Goal: Task Accomplishment & Management: Use online tool/utility

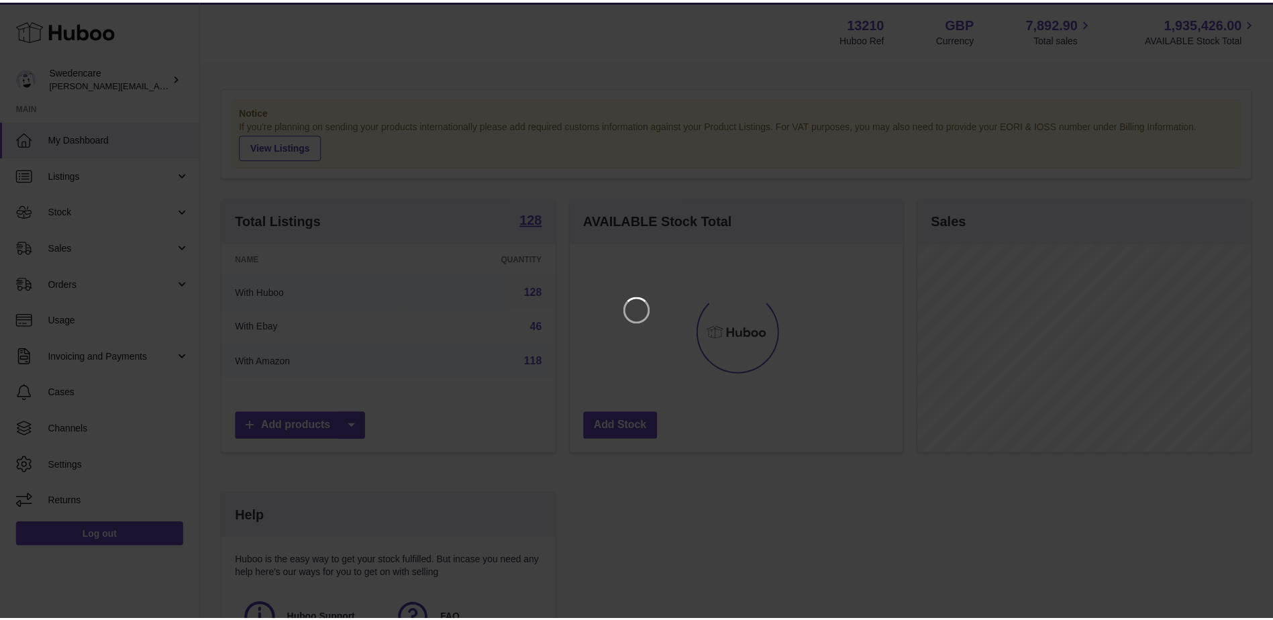
scroll to position [209, 336]
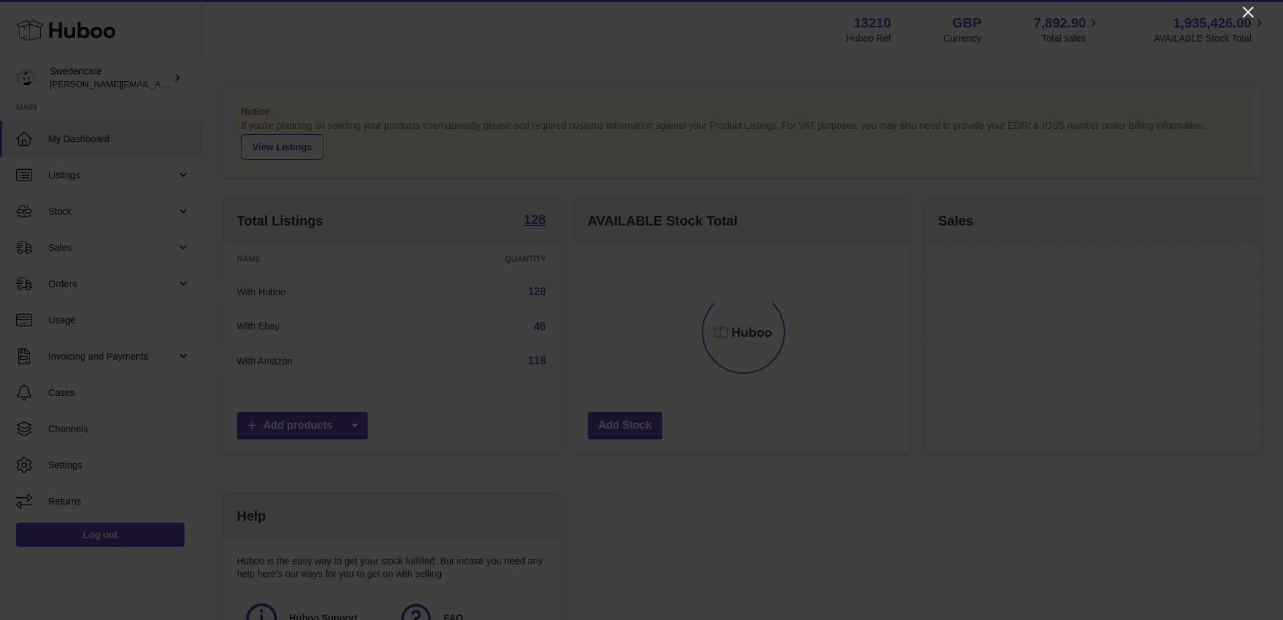
click at [1253, 8] on icon "Close" at bounding box center [1248, 12] width 11 height 11
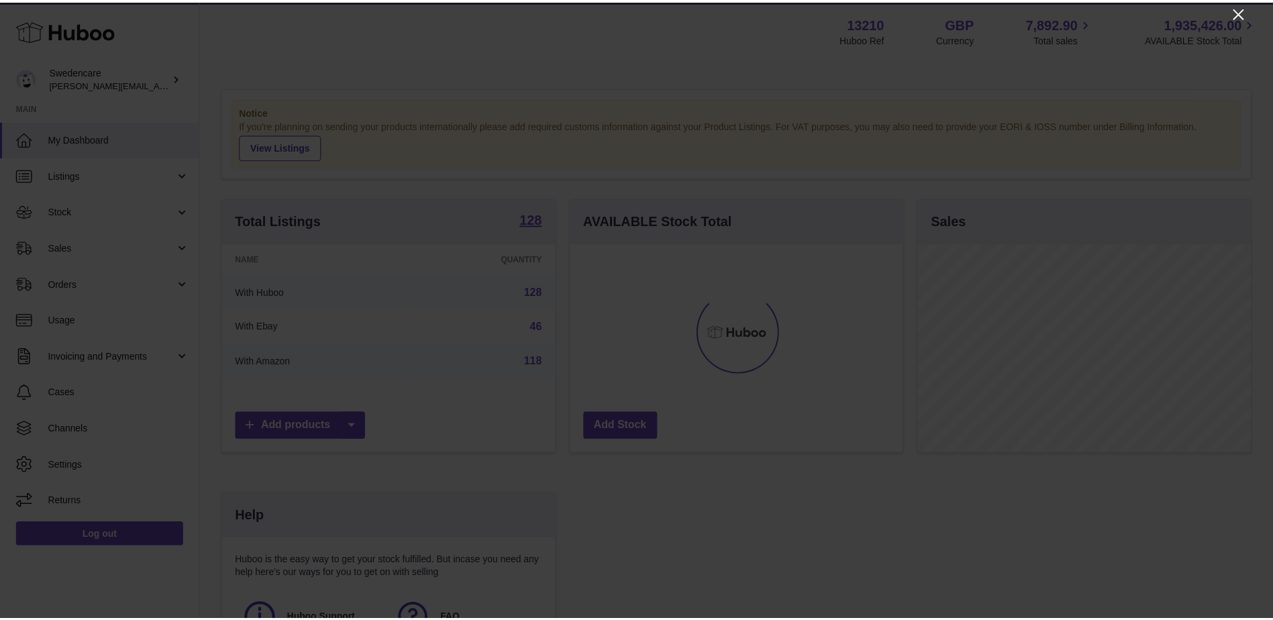
scroll to position [670984, 670861]
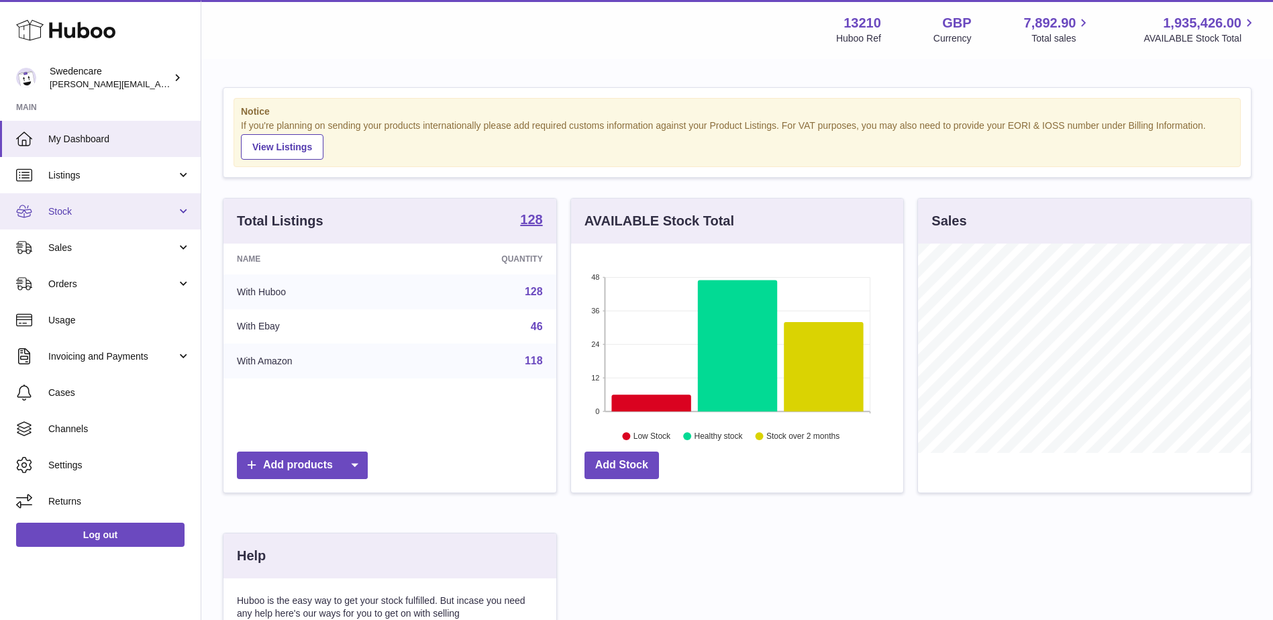
click at [112, 208] on span "Stock" at bounding box center [112, 211] width 128 height 13
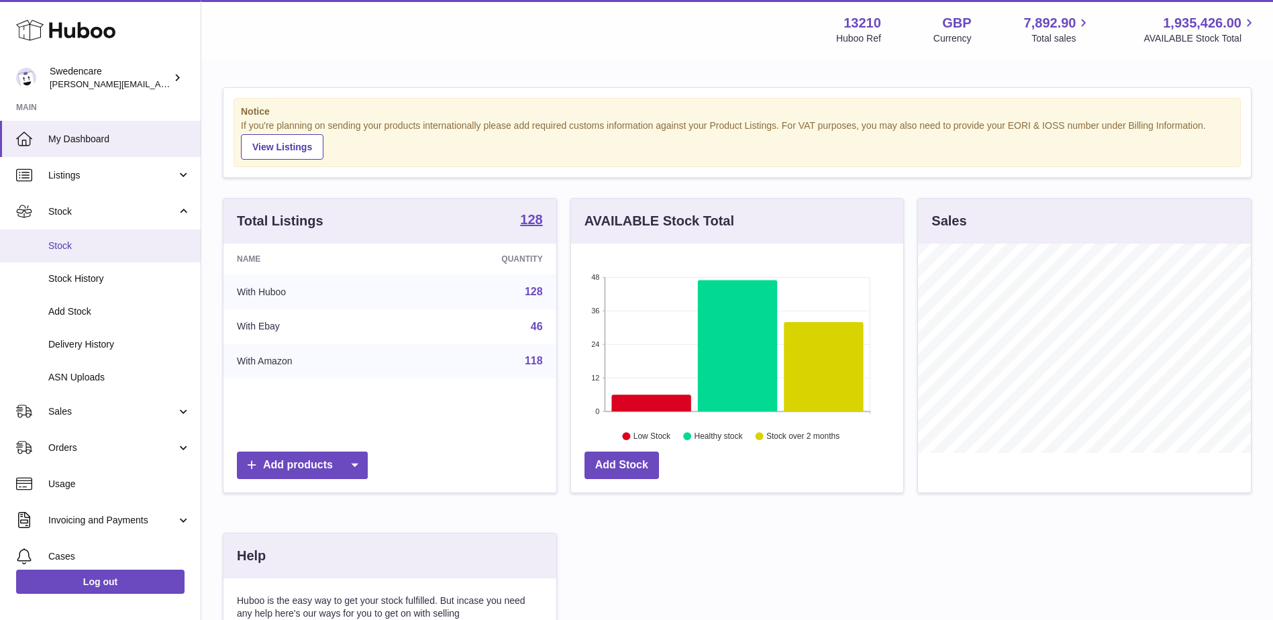
click at [110, 243] on span "Stock" at bounding box center [119, 246] width 142 height 13
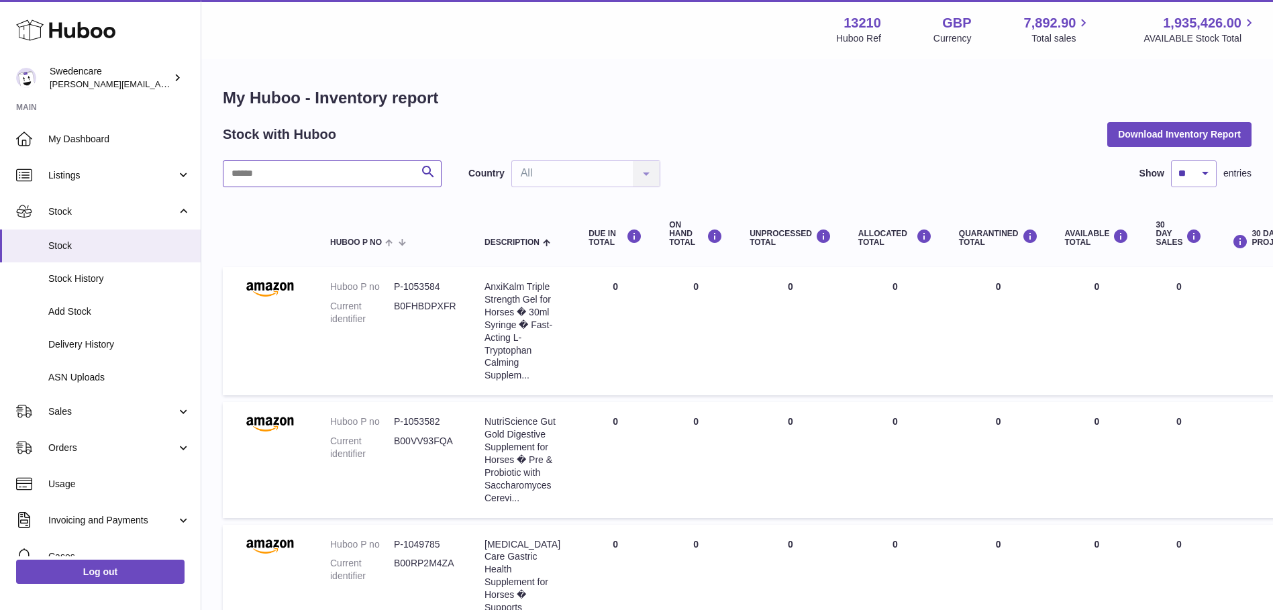
click at [356, 173] on input "text" at bounding box center [332, 173] width 219 height 27
type input "****"
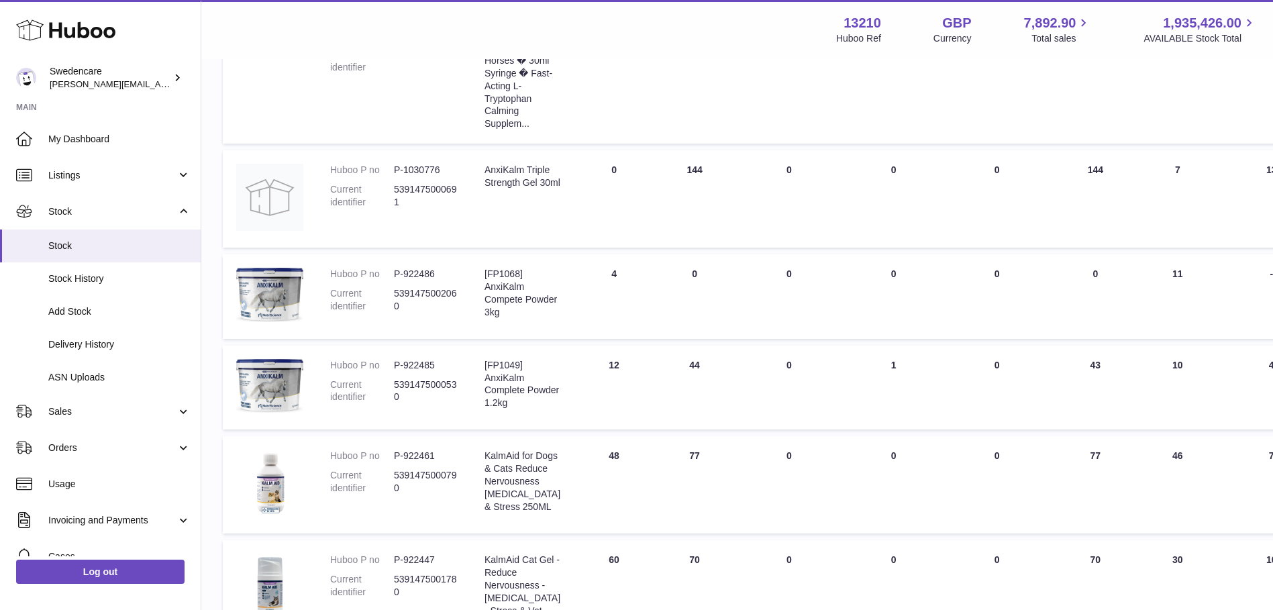
scroll to position [470, 0]
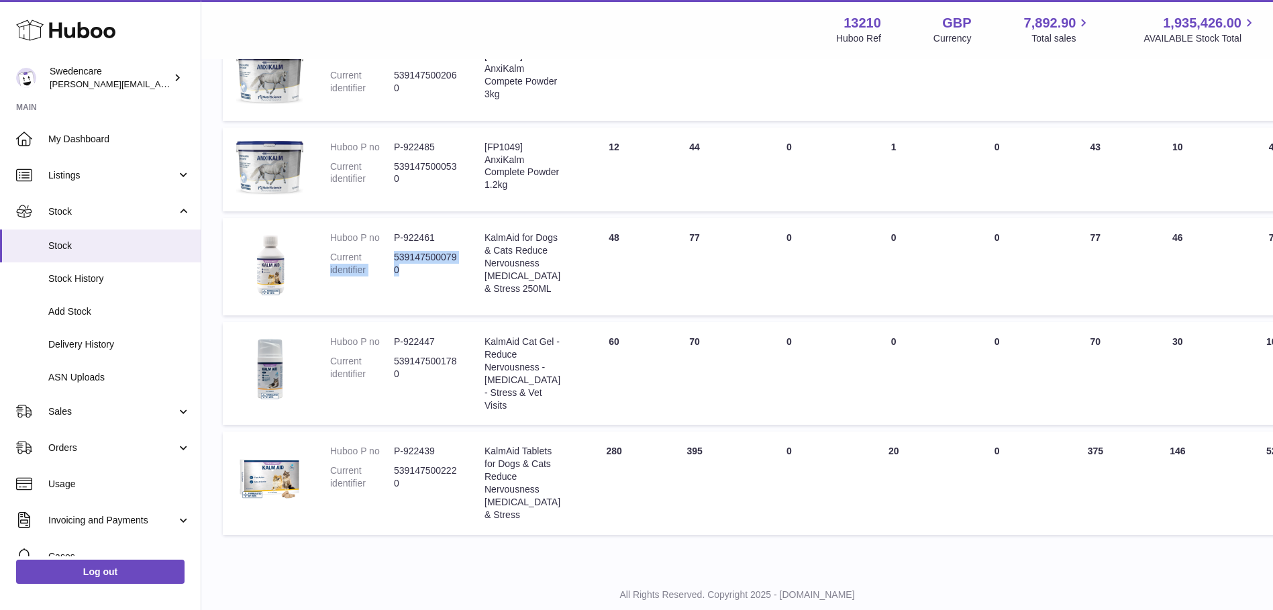
drag, startPoint x: 414, startPoint y: 264, endPoint x: 385, endPoint y: 252, distance: 31.6
click at [385, 252] on dl "Huboo P no P-922461 Current identifier 5391475000790" at bounding box center [394, 258] width 128 height 52
click at [393, 282] on dl "Huboo P no P-922461 Current identifier 5391475000790" at bounding box center [394, 258] width 128 height 52
drag, startPoint x: 393, startPoint y: 258, endPoint x: 398, endPoint y: 269, distance: 12.3
click at [398, 269] on dl "Huboo P no P-922461 Current identifier 5391475000790" at bounding box center [394, 258] width 128 height 52
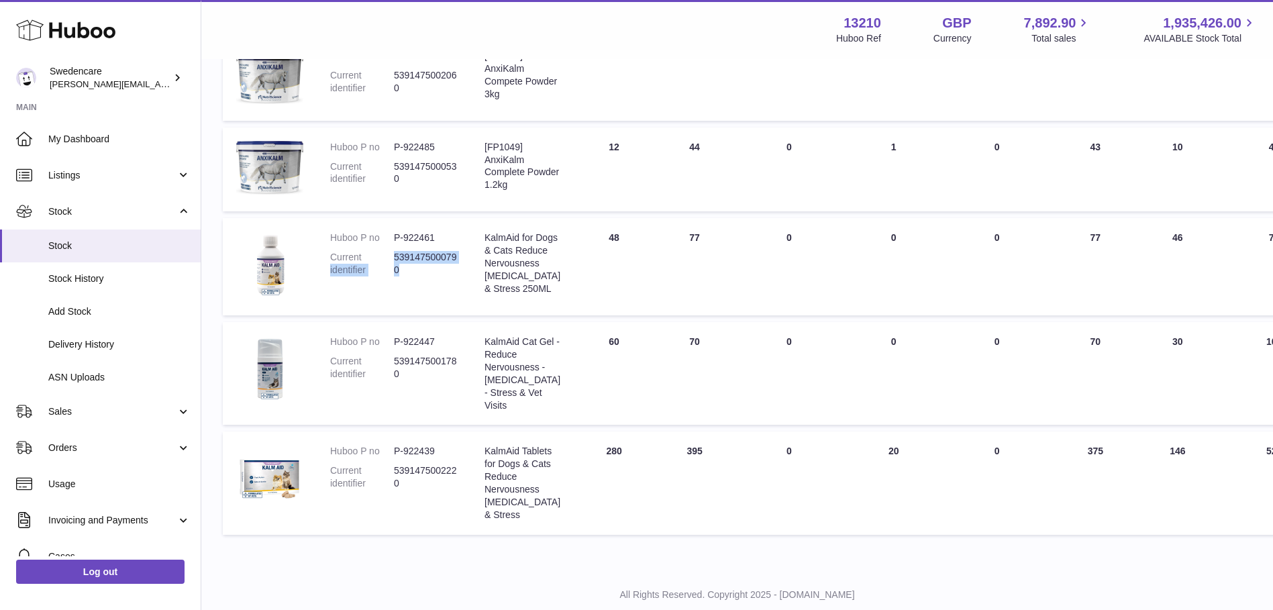
click at [403, 286] on td "Huboo P no P-922461 Current identifier 5391475000790" at bounding box center [394, 266] width 154 height 97
drag, startPoint x: 401, startPoint y: 268, endPoint x: 395, endPoint y: 254, distance: 14.7
click at [395, 254] on dd "5391475000790" at bounding box center [426, 264] width 64 height 26
copy dd "5391475000790"
click at [434, 387] on dl "Huboo P no P-922447 Current identifier 5391475001780" at bounding box center [394, 362] width 128 height 52
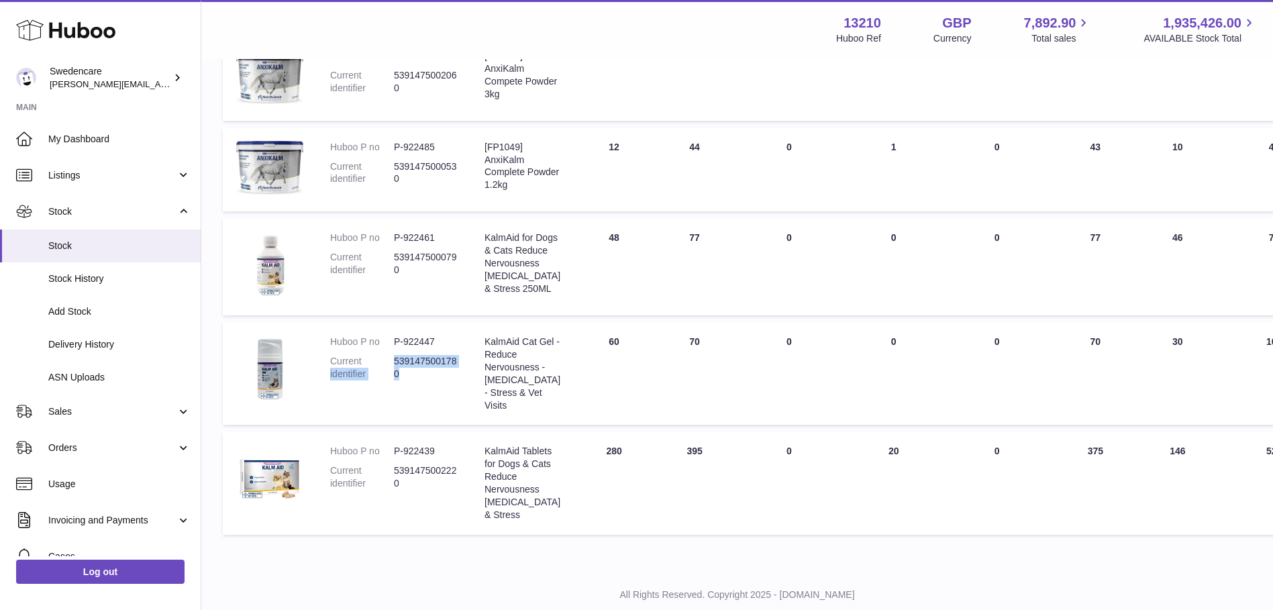
drag, startPoint x: 393, startPoint y: 381, endPoint x: 397, endPoint y: 391, distance: 10.5
click at [397, 387] on dl "Huboo P no P-922447 Current identifier 5391475001780" at bounding box center [394, 362] width 128 height 52
click at [405, 387] on dl "Huboo P no P-922447 Current identifier 5391475001780" at bounding box center [394, 362] width 128 height 52
drag, startPoint x: 401, startPoint y: 392, endPoint x: 394, endPoint y: 379, distance: 14.7
click at [394, 379] on dd "5391475001780" at bounding box center [426, 368] width 64 height 26
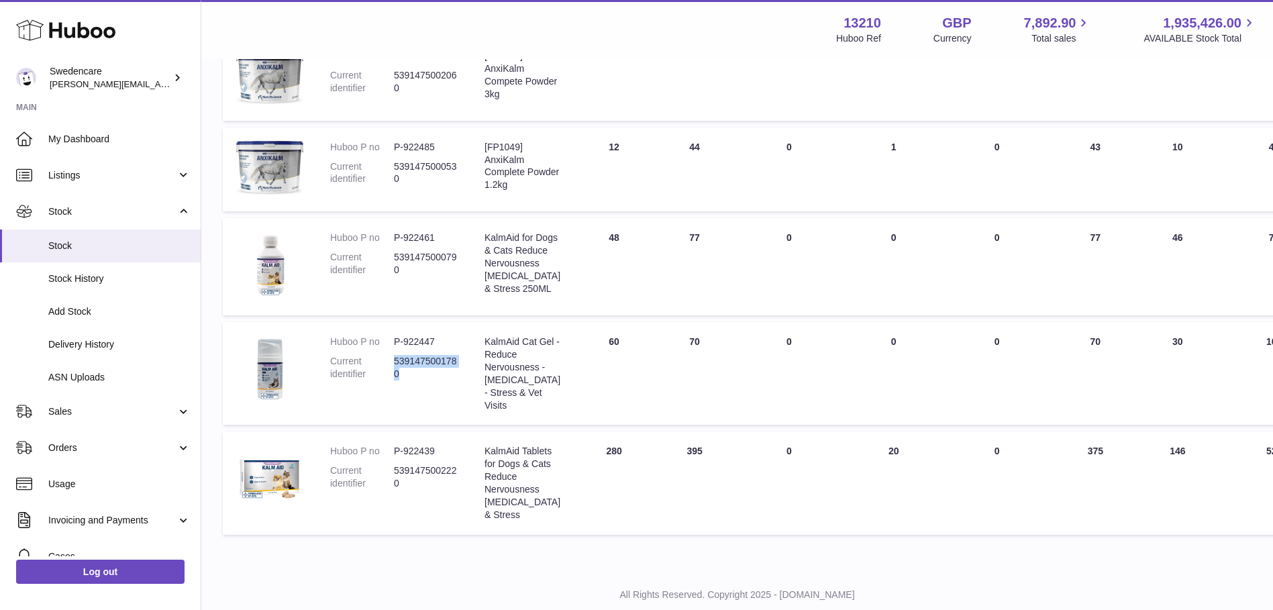
copy dd "5391475001780"
drag, startPoint x: 405, startPoint y: 503, endPoint x: 395, endPoint y: 487, distance: 19.6
click at [395, 487] on dd "5391475002220" at bounding box center [426, 477] width 64 height 26
copy dd "5391475002220"
